Goal: Transaction & Acquisition: Purchase product/service

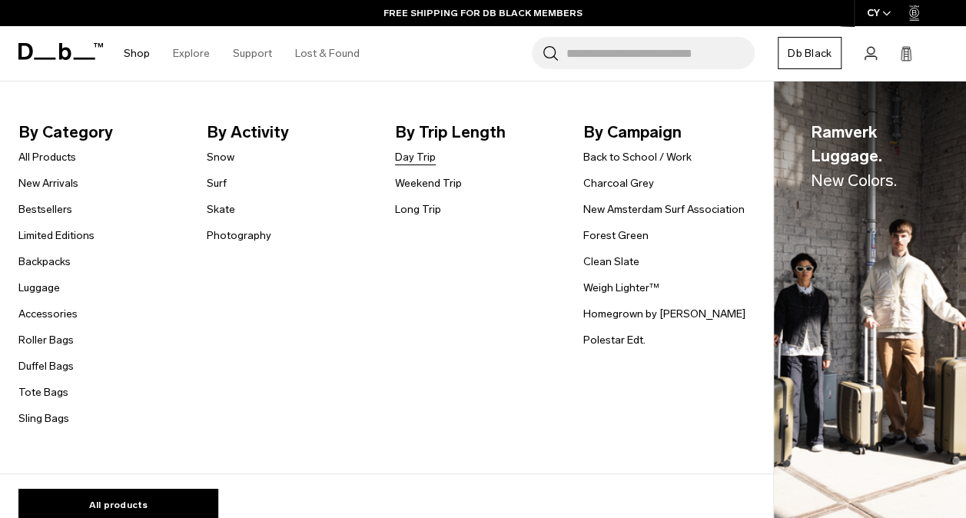
click at [419, 158] on link "Day Trip" at bounding box center [415, 157] width 41 height 16
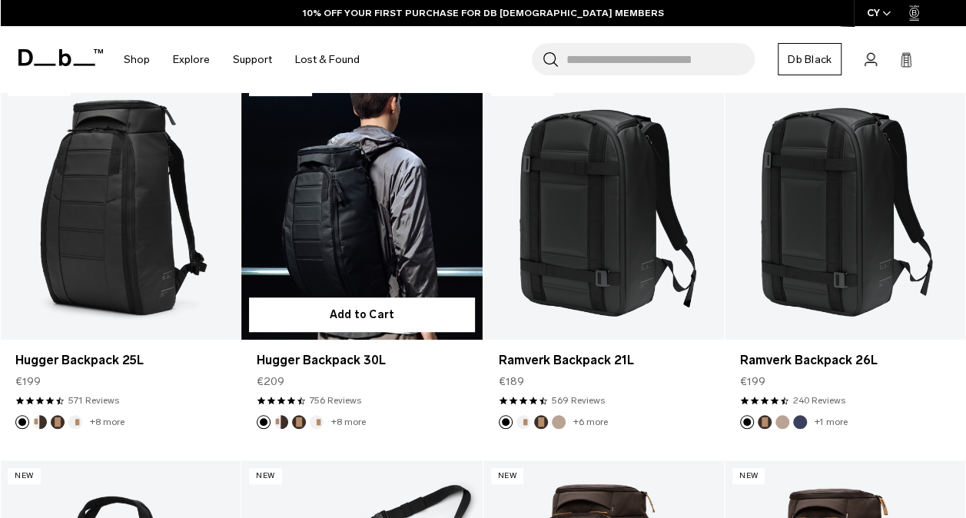
scroll to position [307, 0]
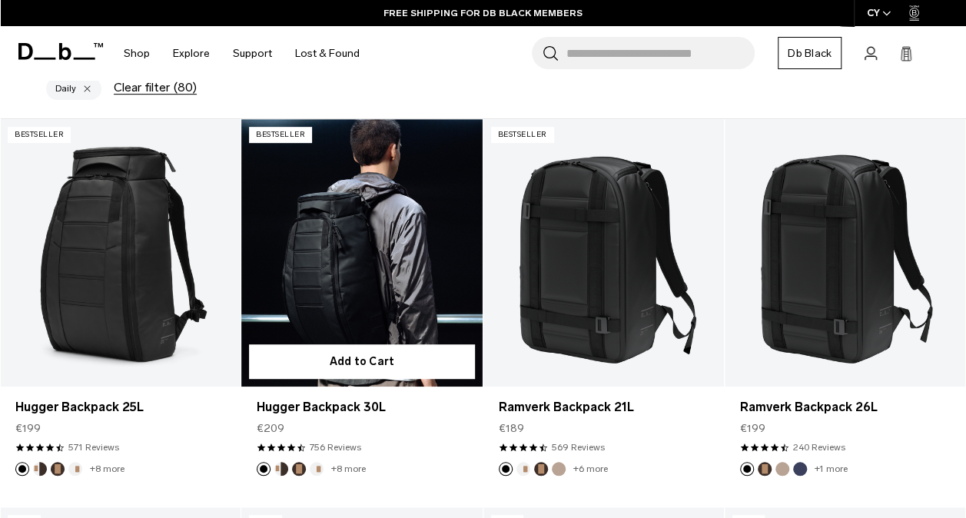
click at [287, 176] on link "Hugger Backpack 30L" at bounding box center [361, 252] width 241 height 267
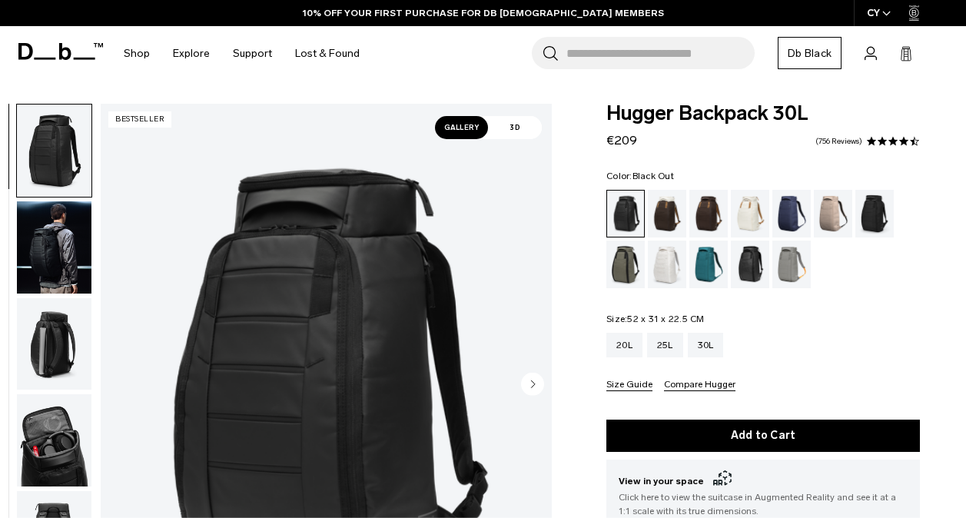
click at [56, 298] on img "button" at bounding box center [54, 344] width 75 height 92
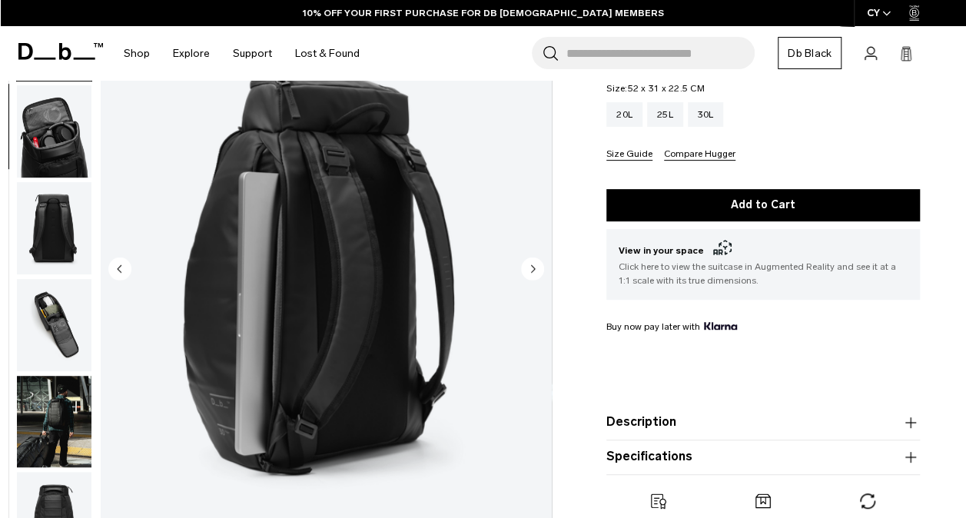
click at [60, 329] on img "button" at bounding box center [54, 324] width 75 height 92
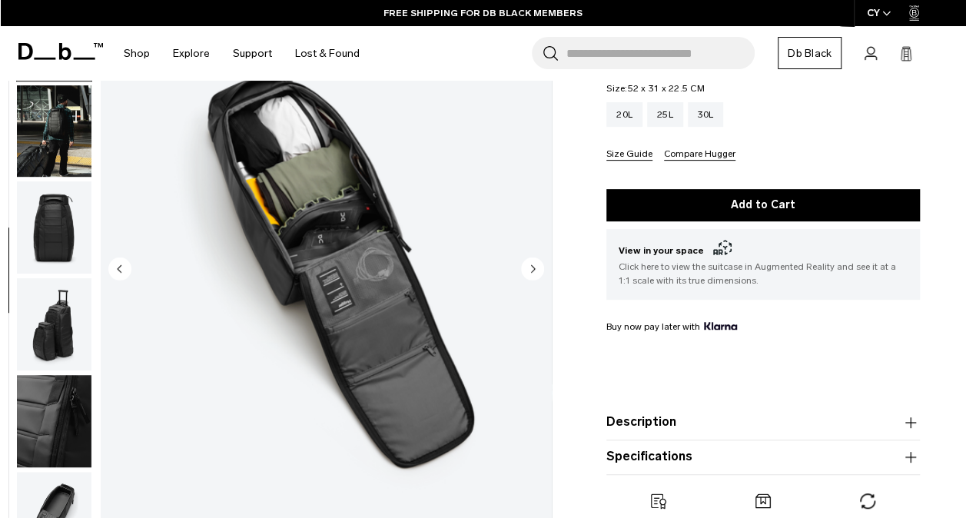
scroll to position [498, 0]
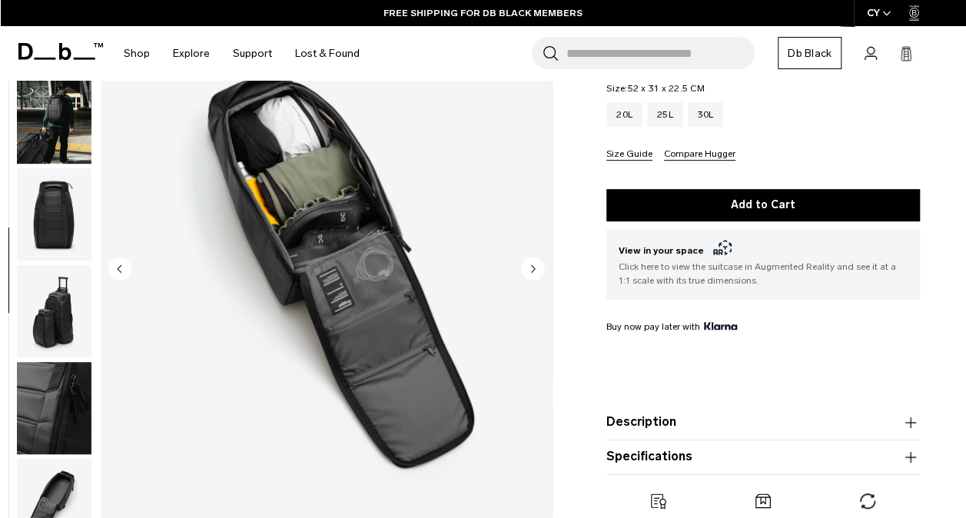
click at [46, 240] on img "button" at bounding box center [54, 214] width 75 height 92
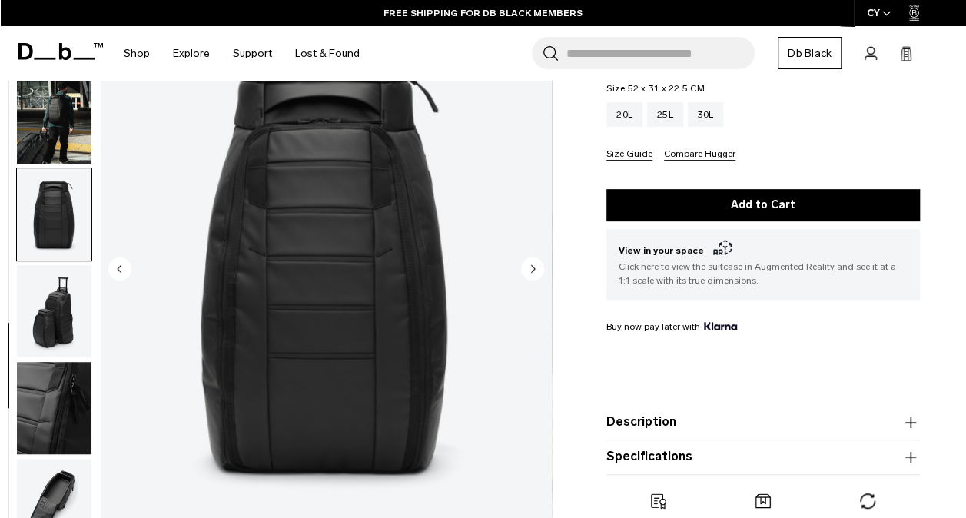
click at [81, 126] on img "button" at bounding box center [54, 117] width 75 height 92
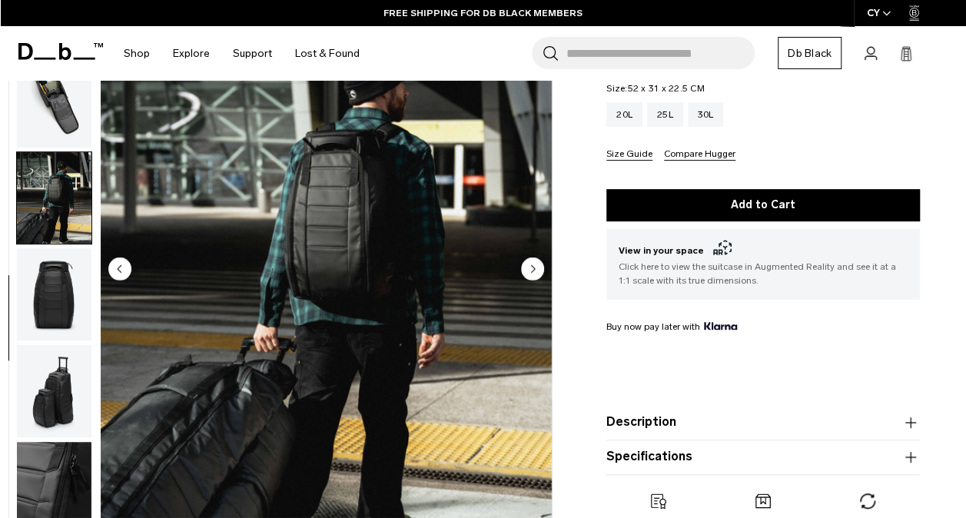
scroll to position [344, 0]
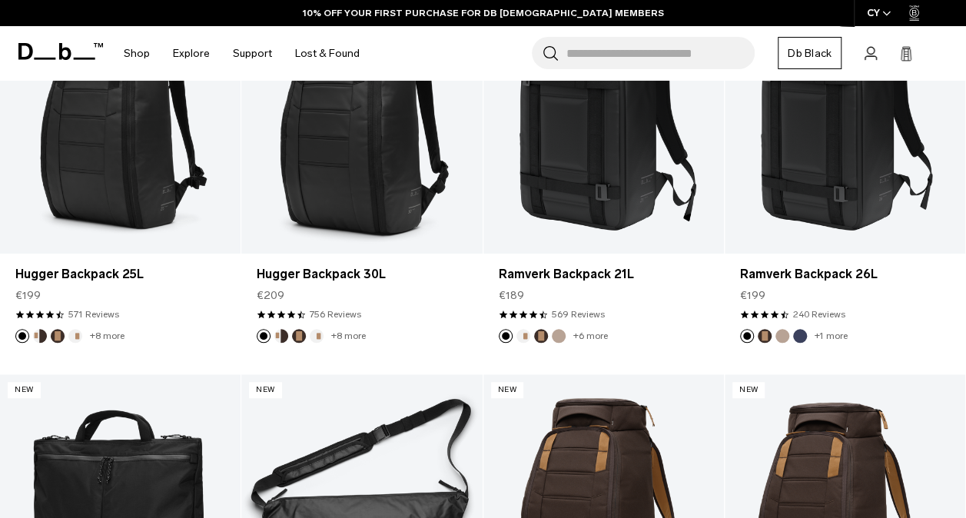
scroll to position [440, 0]
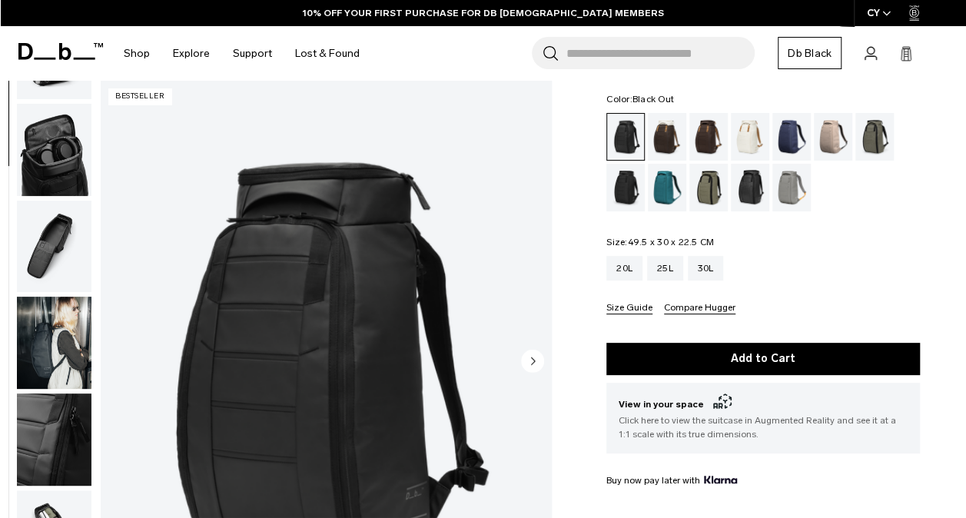
scroll to position [498, 0]
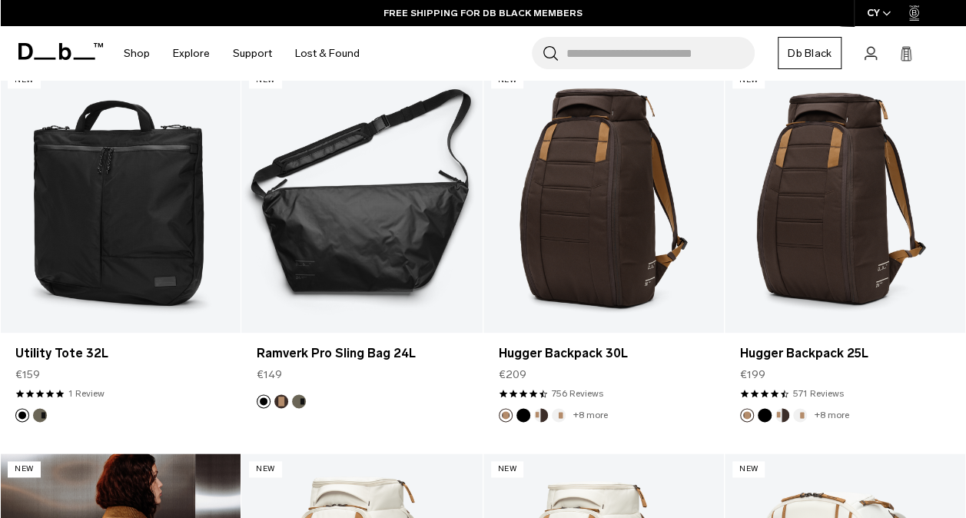
scroll to position [748, 0]
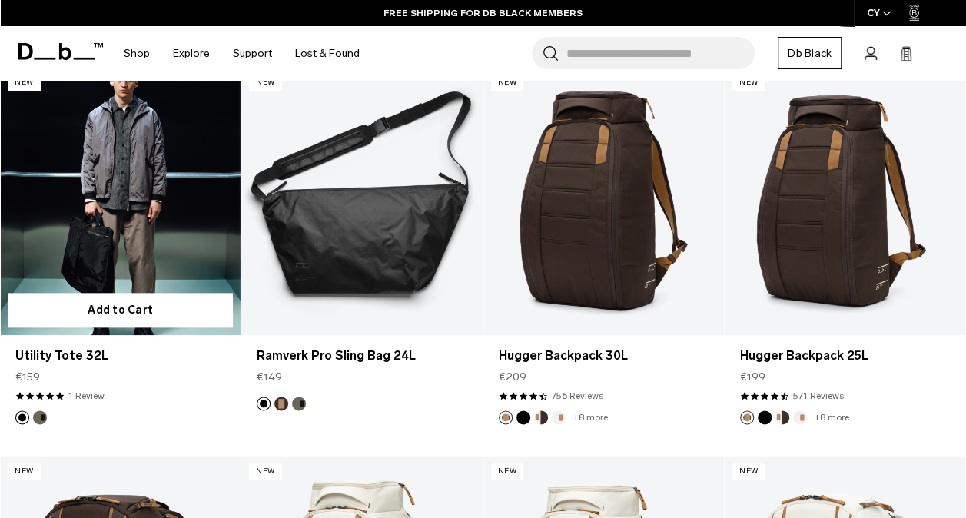
click at [166, 225] on link "Utility Tote 32L" at bounding box center [120, 200] width 241 height 267
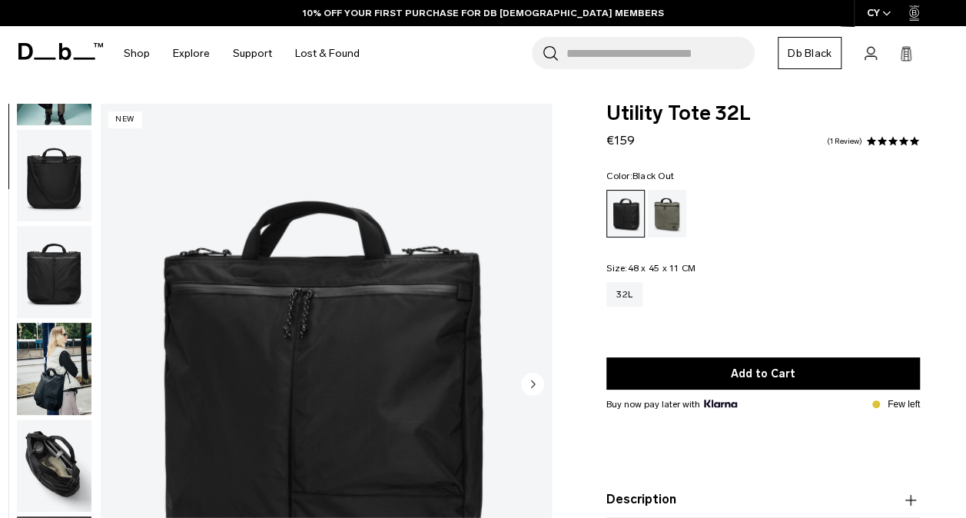
scroll to position [208, 0]
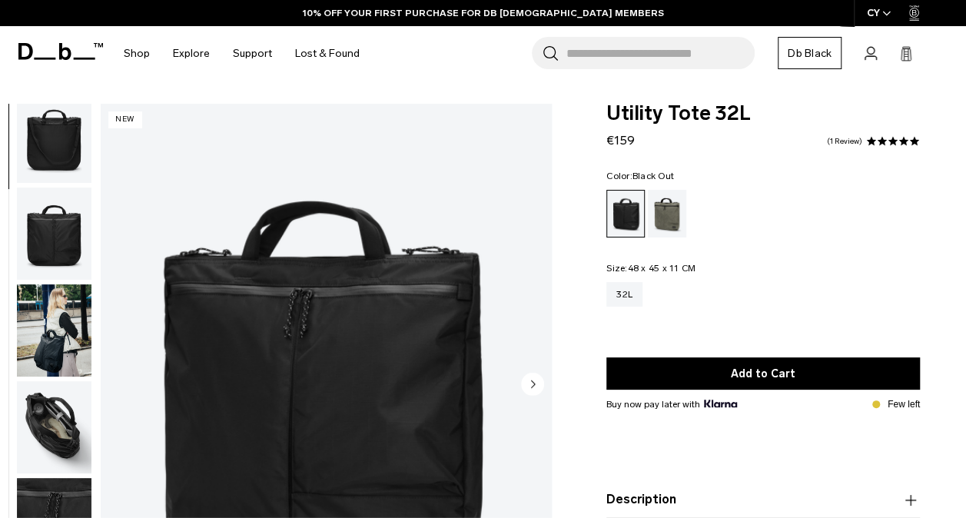
click at [61, 410] on img "button" at bounding box center [54, 427] width 75 height 92
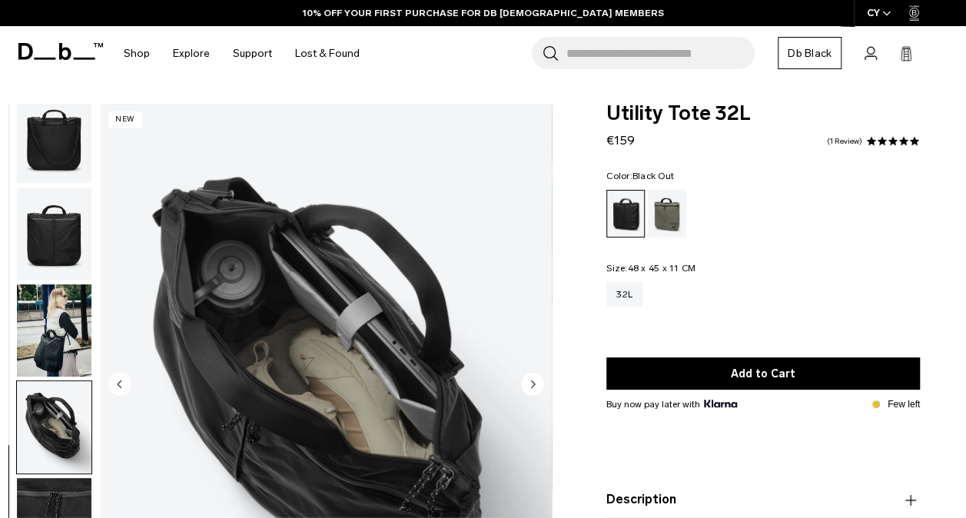
click at [40, 346] on img "button" at bounding box center [54, 330] width 75 height 92
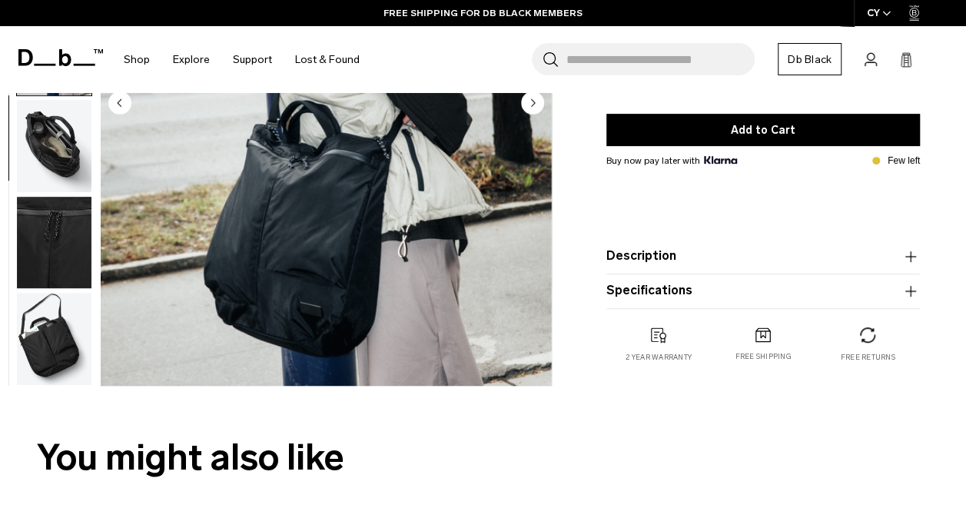
scroll to position [154, 0]
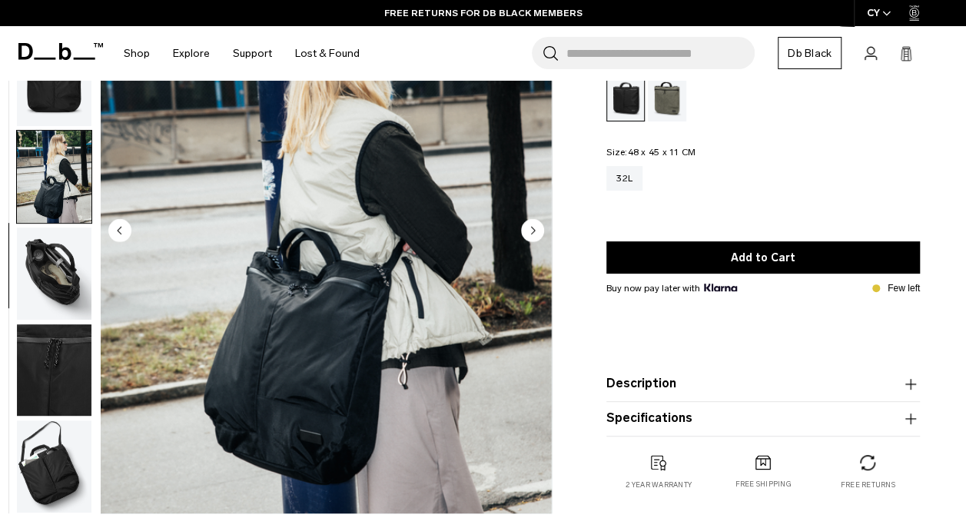
click at [21, 464] on img "button" at bounding box center [54, 466] width 75 height 92
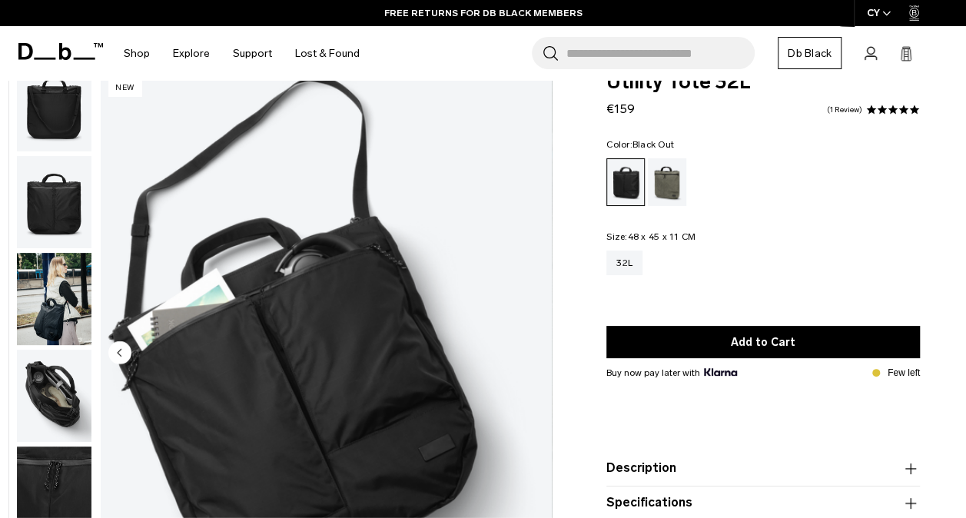
scroll to position [0, 0]
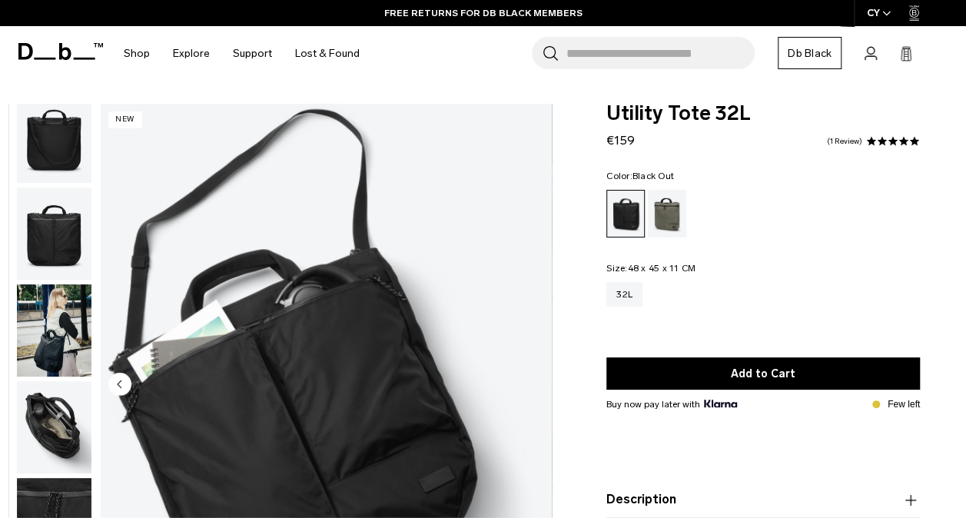
click at [43, 148] on img "button" at bounding box center [54, 137] width 75 height 92
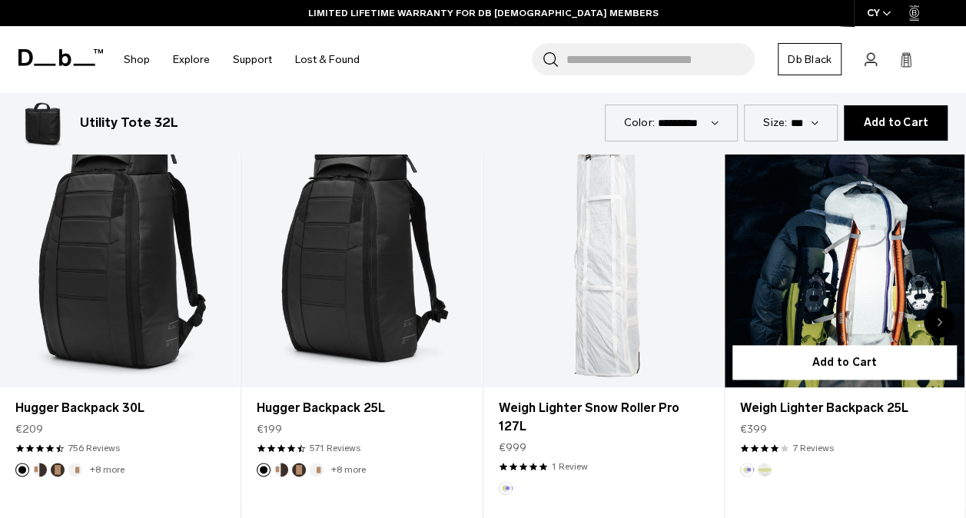
scroll to position [769, 0]
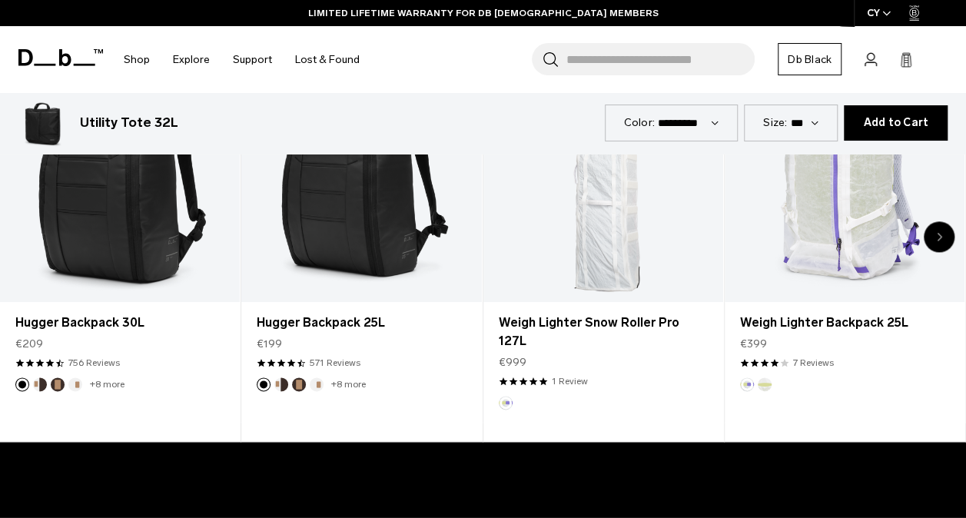
click at [944, 233] on div "Next slide" at bounding box center [939, 236] width 31 height 31
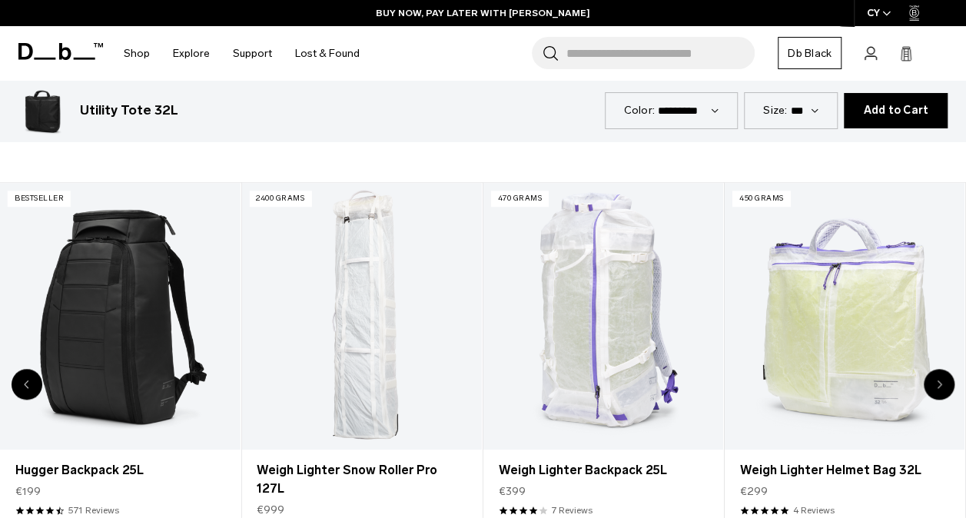
scroll to position [692, 0]
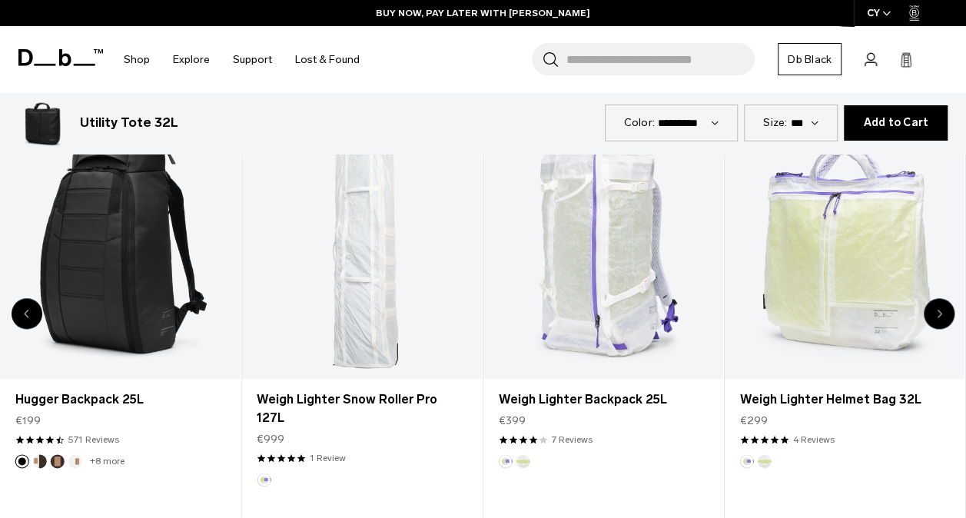
click at [942, 298] on div "Next slide" at bounding box center [939, 313] width 31 height 31
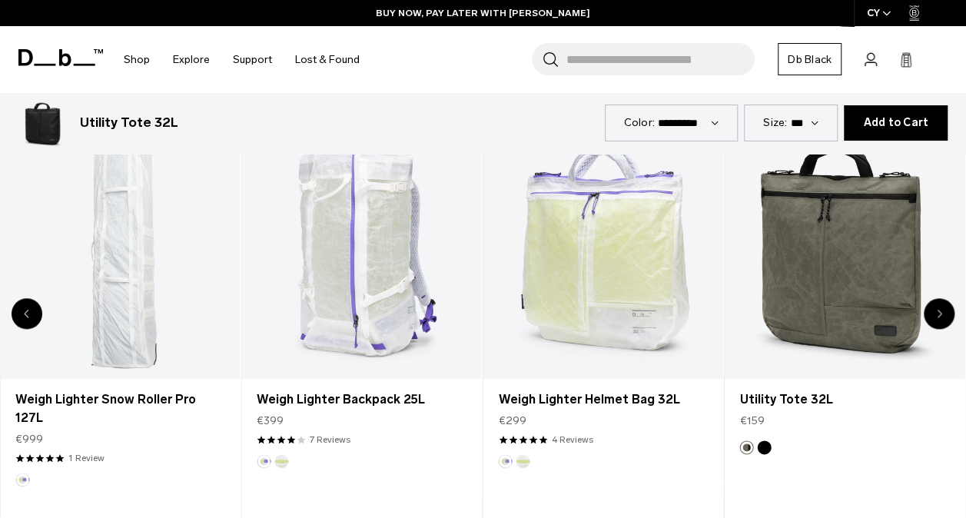
click at [940, 298] on div "Next slide" at bounding box center [939, 313] width 31 height 31
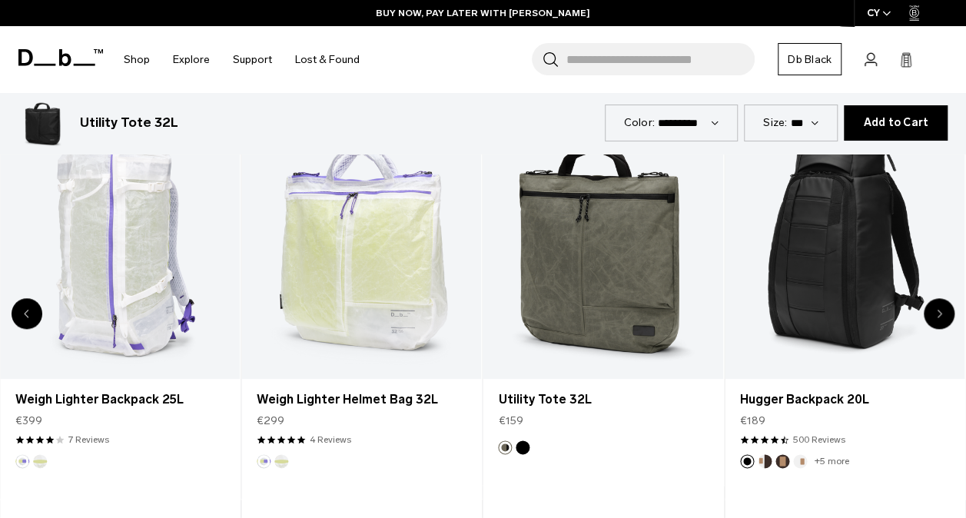
click at [939, 298] on div "Next slide" at bounding box center [939, 313] width 31 height 31
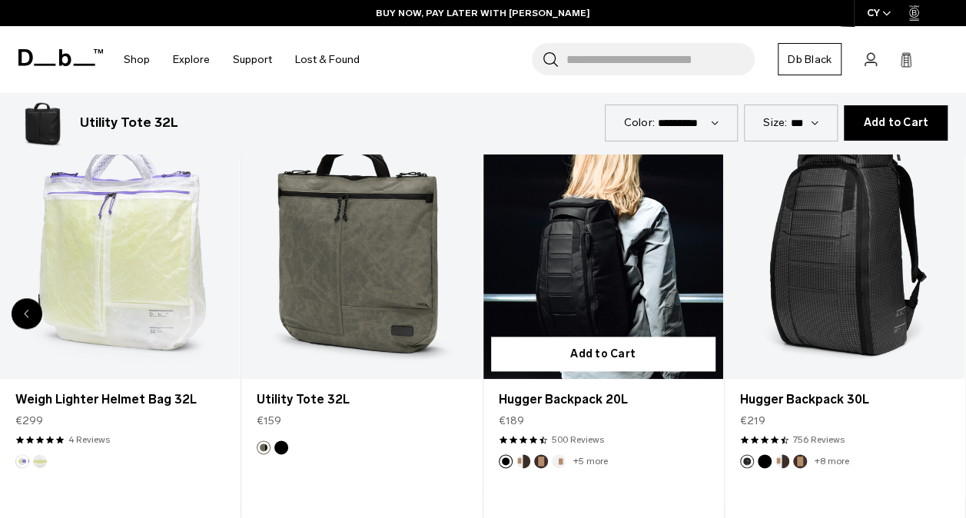
click at [939, 298] on div "8 / 8" at bounding box center [845, 245] width 240 height 267
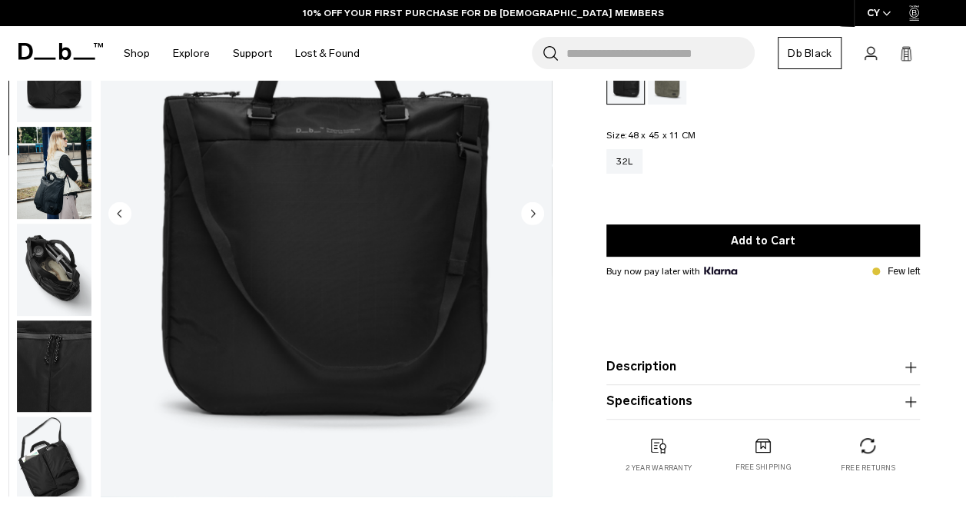
scroll to position [0, 0]
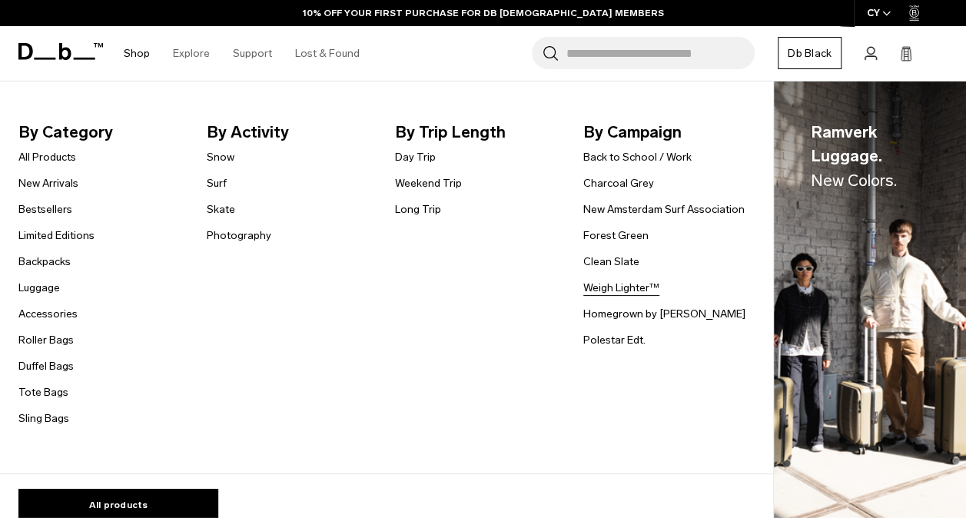
click at [623, 281] on link "Weigh Lighter™" at bounding box center [621, 288] width 76 height 16
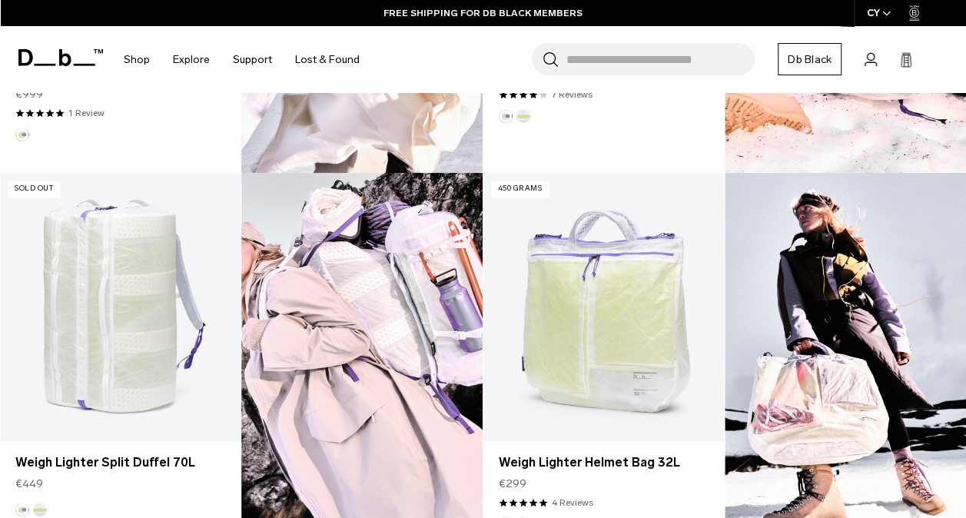
scroll to position [769, 0]
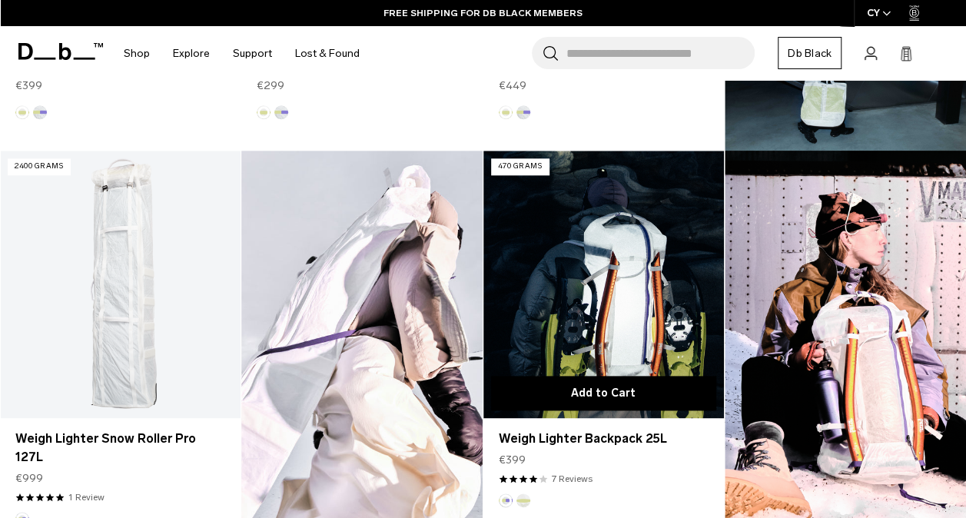
click at [567, 383] on button "Add to Cart" at bounding box center [603, 393] width 225 height 35
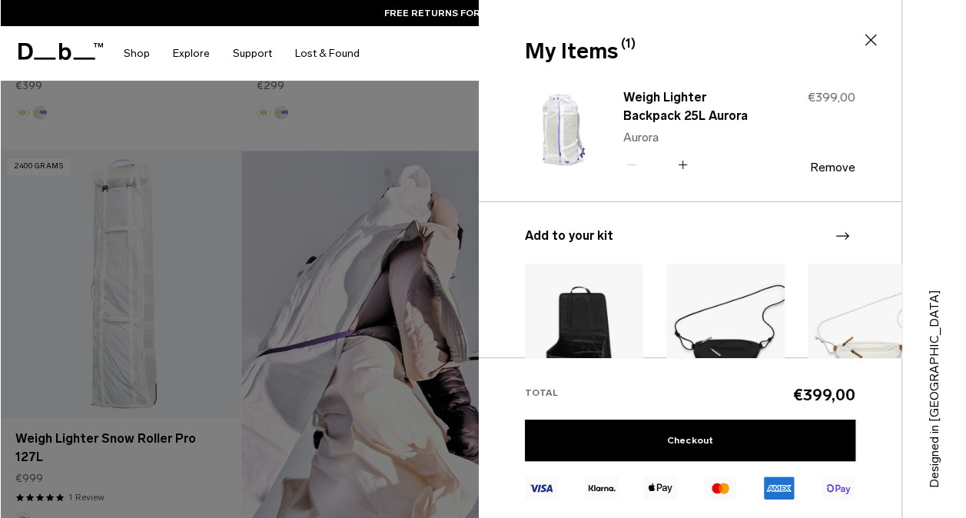
click at [561, 120] on img at bounding box center [562, 131] width 74 height 91
click at [654, 98] on link "Weigh Lighter Backpack 25L Aurora" at bounding box center [690, 106] width 135 height 37
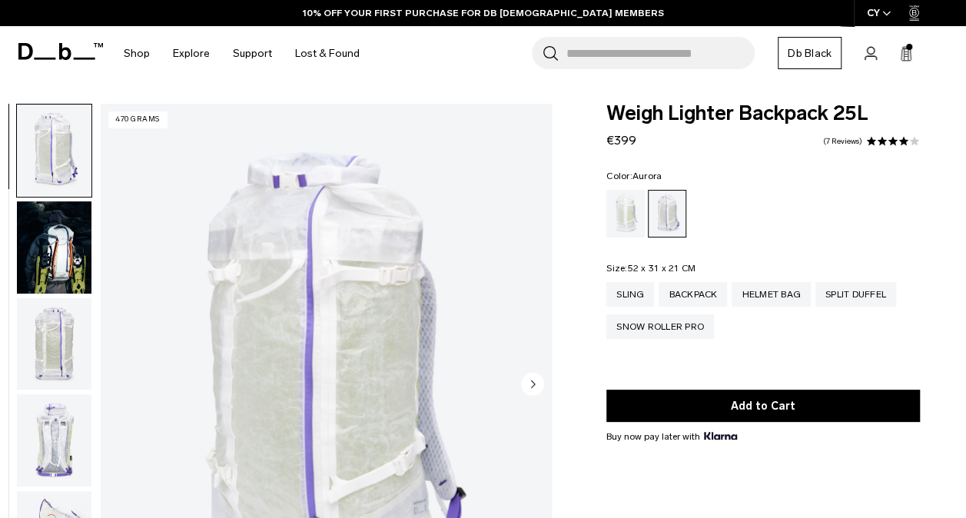
click at [61, 340] on img "button" at bounding box center [54, 344] width 75 height 92
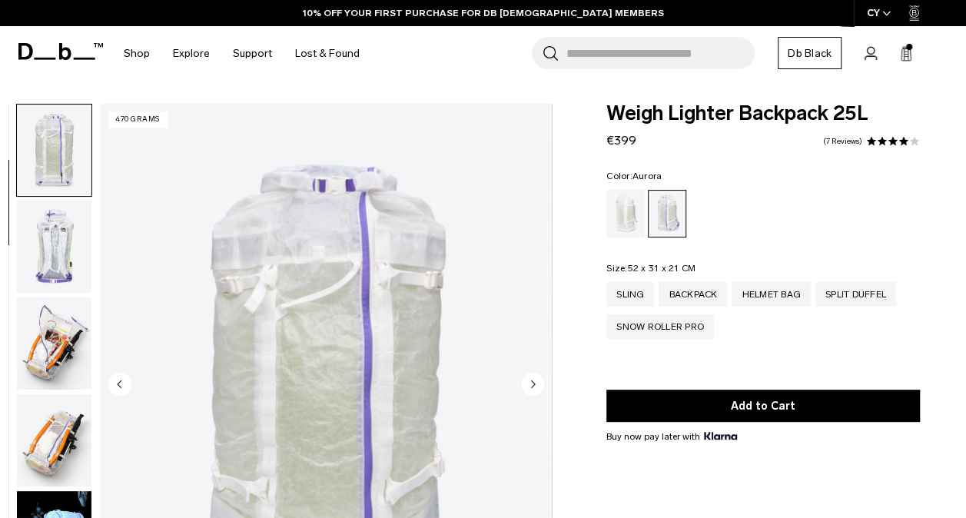
scroll to position [271, 0]
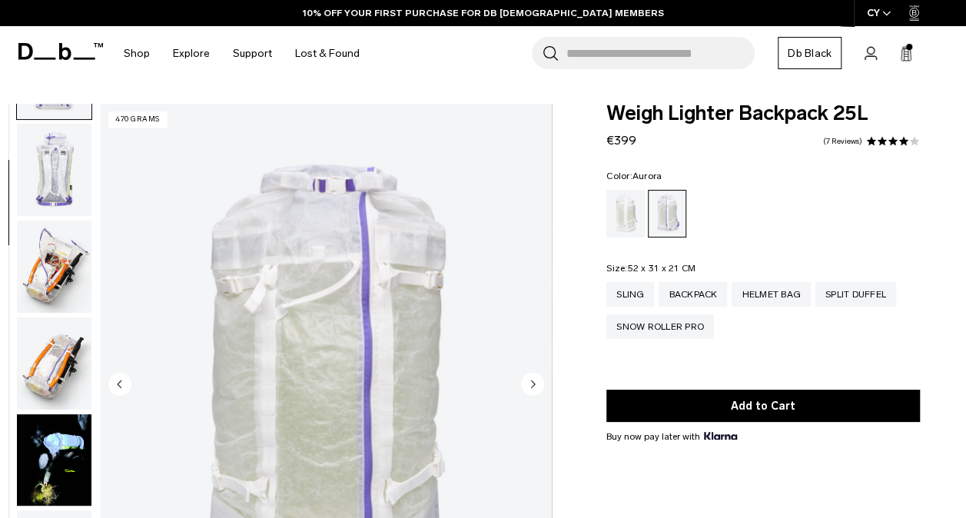
click at [54, 286] on img "button" at bounding box center [54, 267] width 75 height 92
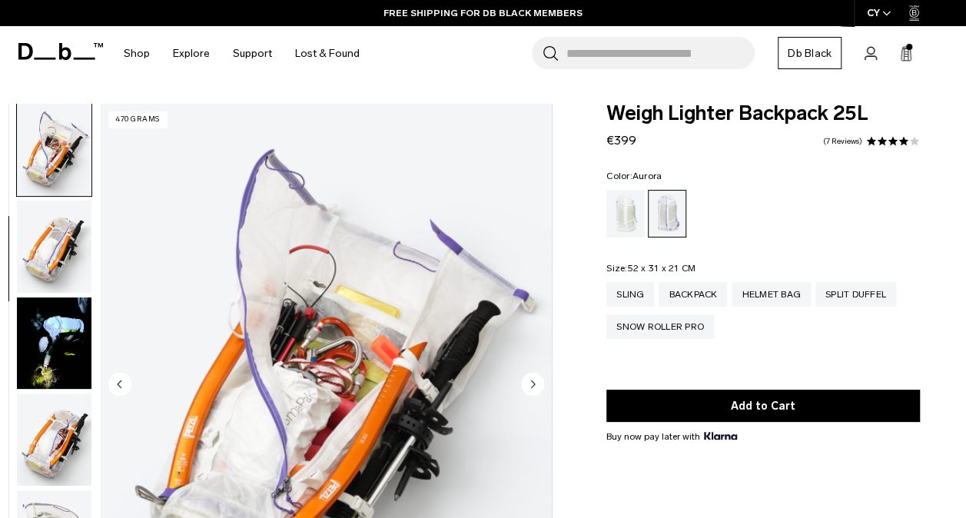
scroll to position [541, 0]
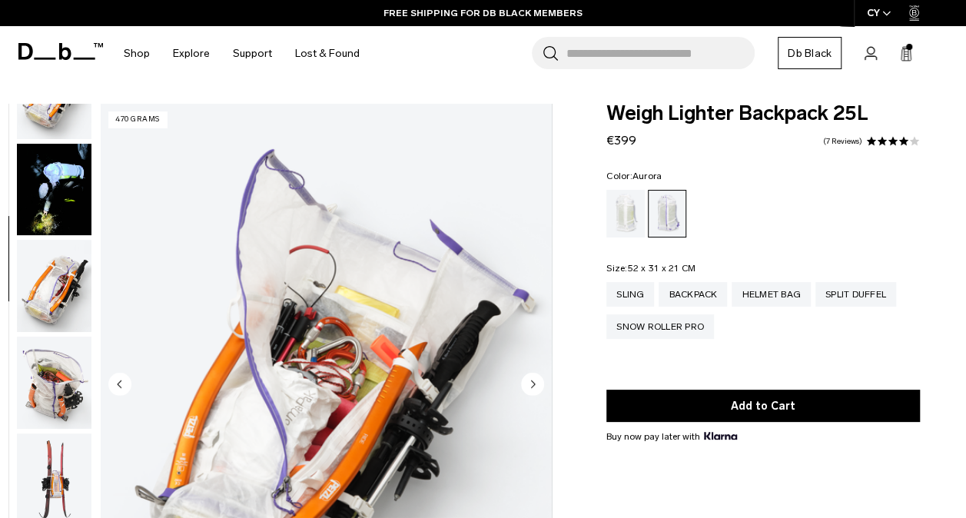
click at [58, 424] on img "button" at bounding box center [54, 383] width 75 height 92
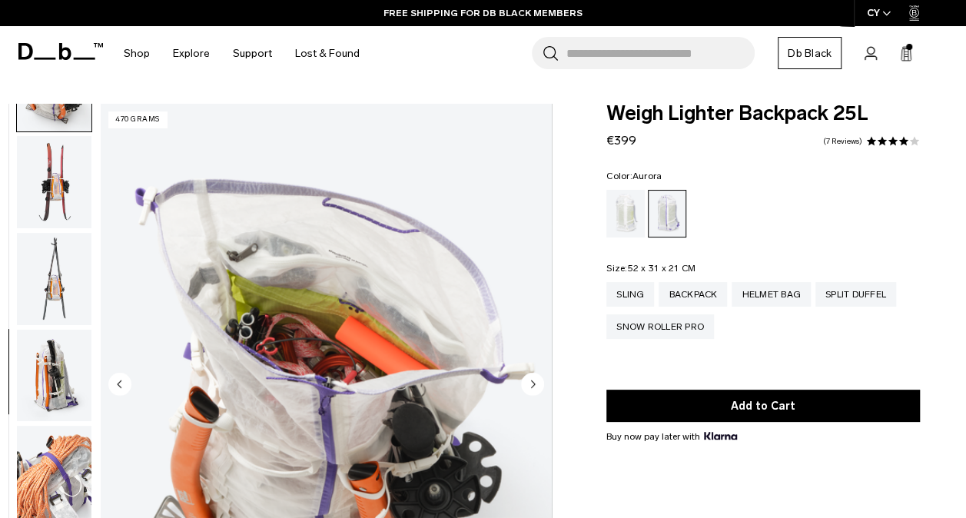
scroll to position [928, 0]
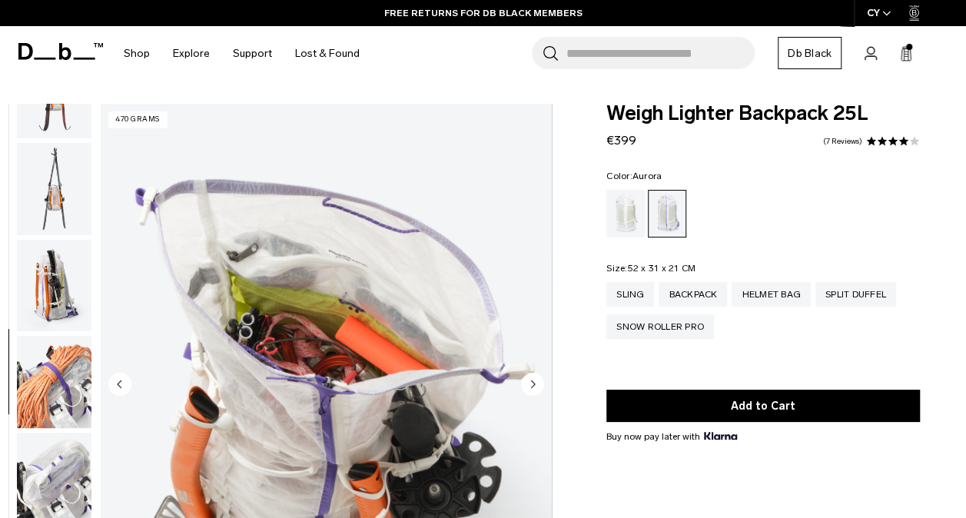
click at [39, 389] on img "button" at bounding box center [54, 382] width 75 height 92
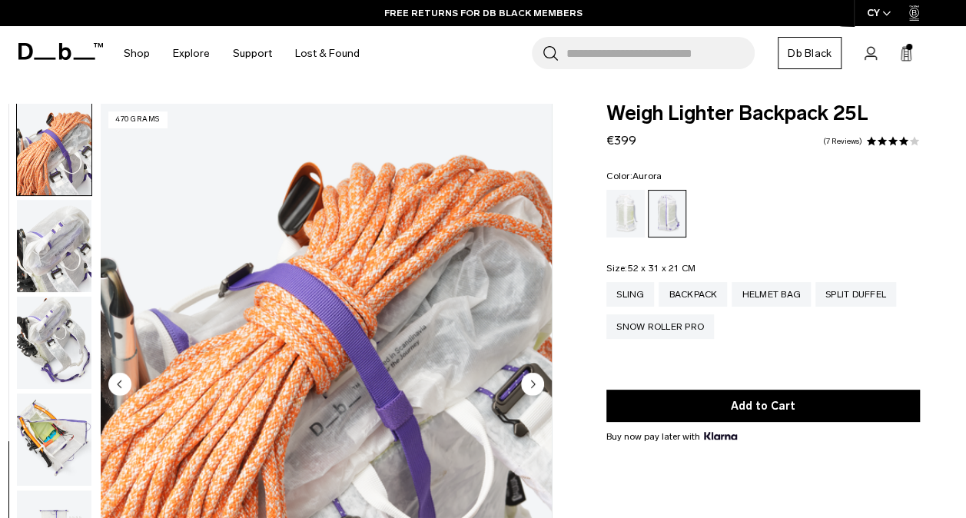
scroll to position [1176, 0]
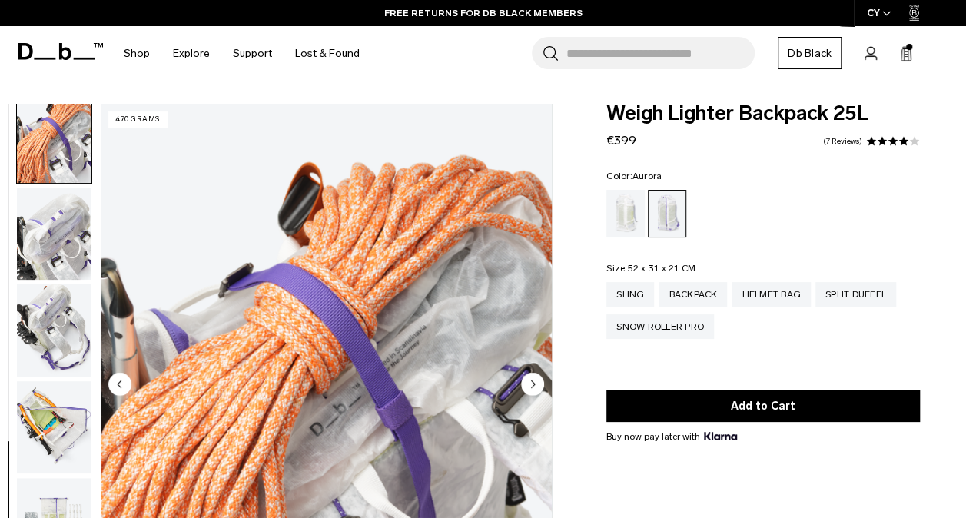
click at [35, 426] on img "button" at bounding box center [54, 427] width 75 height 92
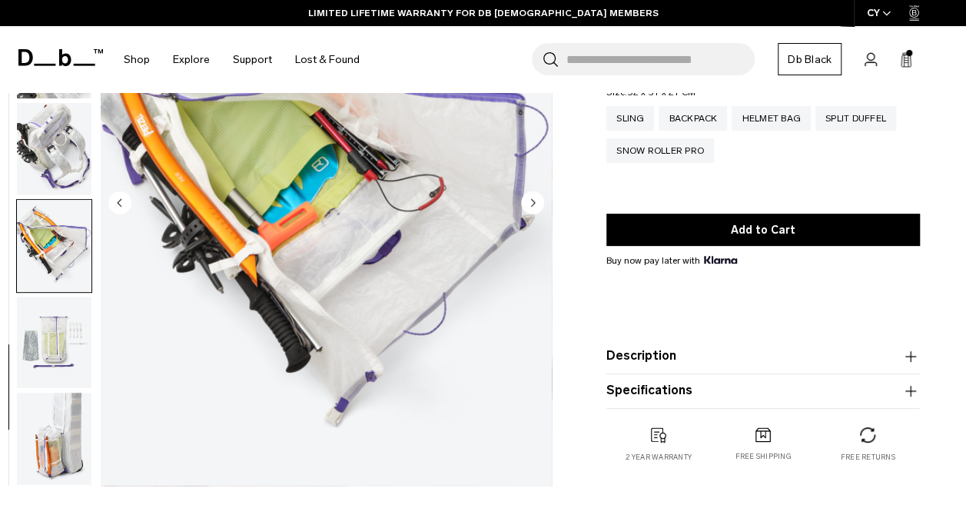
scroll to position [231, 0]
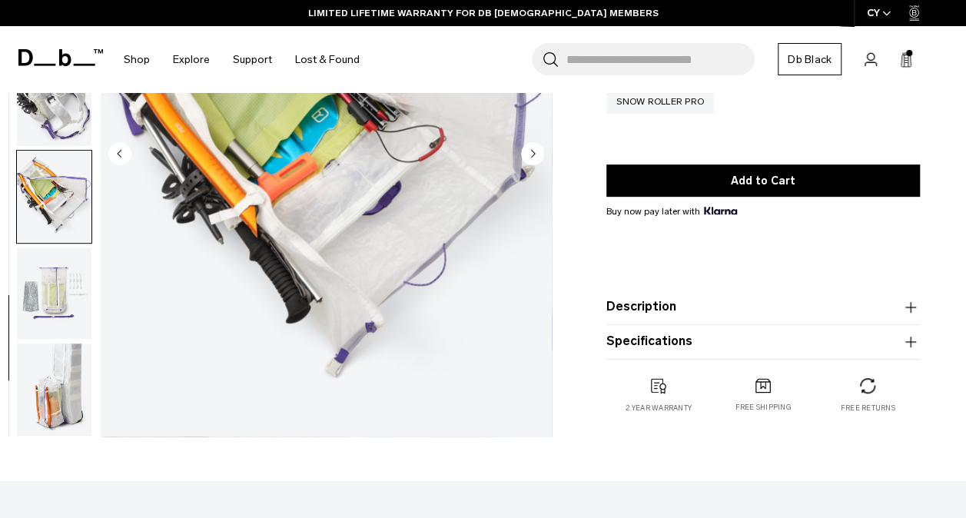
click at [60, 310] on img "button" at bounding box center [54, 293] width 75 height 92
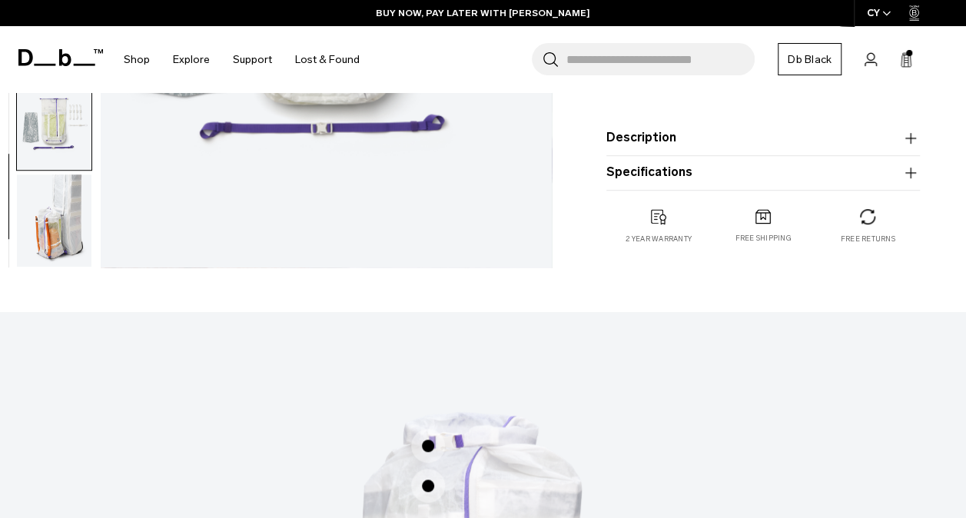
scroll to position [307, 0]
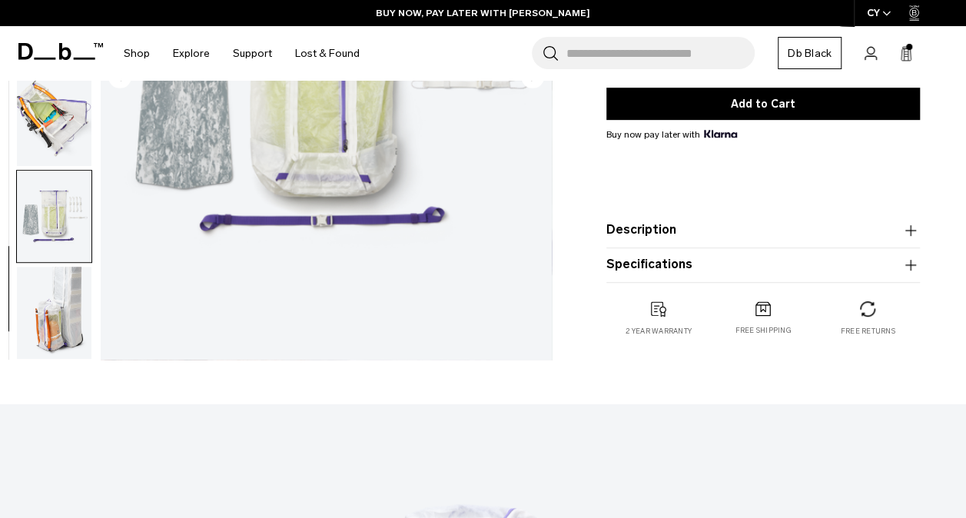
click at [35, 306] on img "button" at bounding box center [54, 313] width 75 height 92
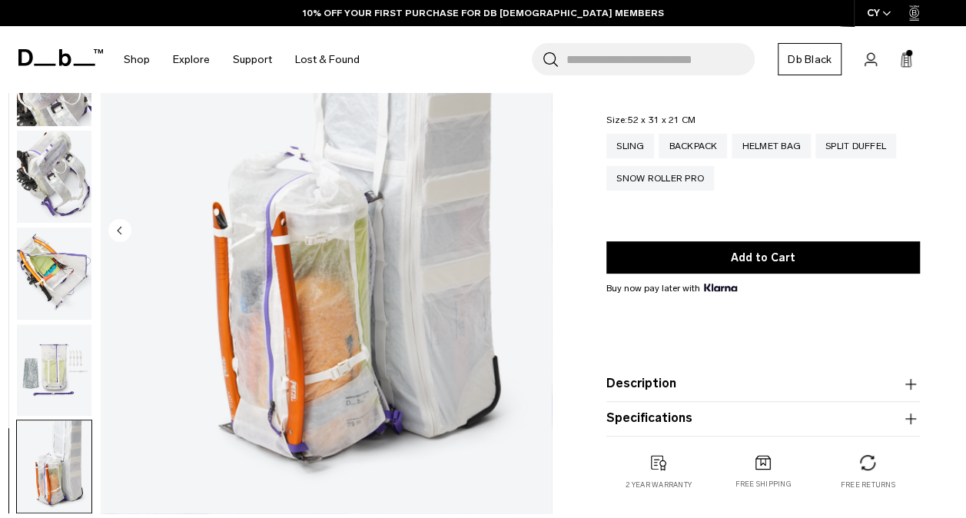
scroll to position [77, 0]
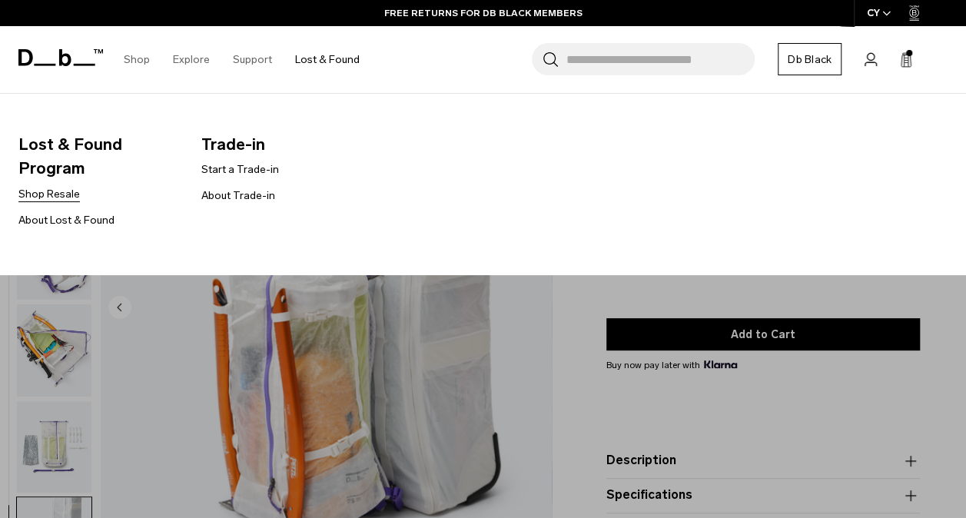
click at [61, 196] on link "Shop Resale" at bounding box center [48, 194] width 61 height 16
